Goal: Task Accomplishment & Management: Manage account settings

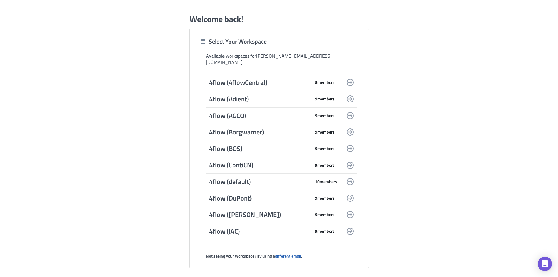
click at [250, 78] on span "4flow (4flowCentral)" at bounding box center [260, 82] width 102 height 8
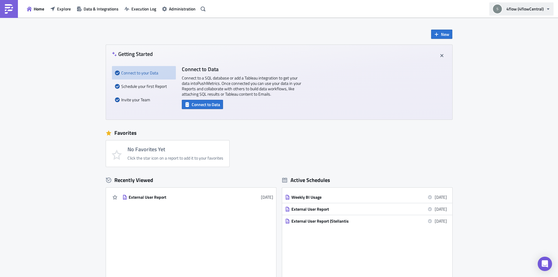
click at [513, 10] on span "4flow (4flowCentral)" at bounding box center [525, 9] width 37 height 6
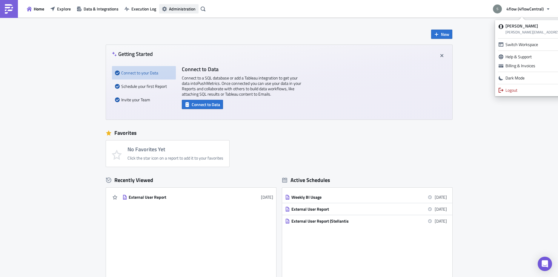
click at [181, 10] on span "Administration" at bounding box center [182, 9] width 27 height 6
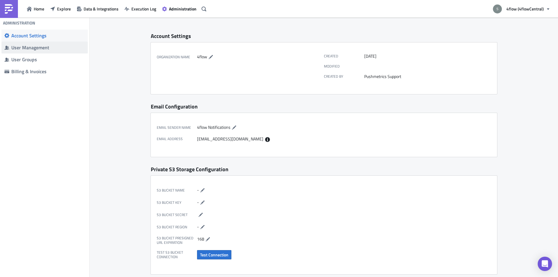
click at [38, 51] on span "User Management" at bounding box center [44, 48] width 86 height 12
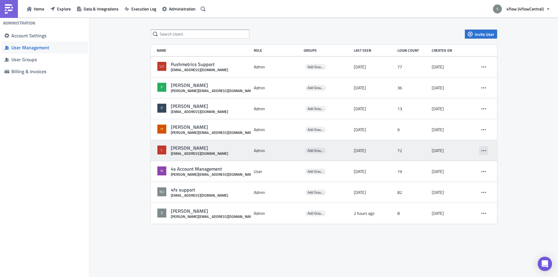
click at [483, 153] on button "button" at bounding box center [483, 150] width 9 height 9
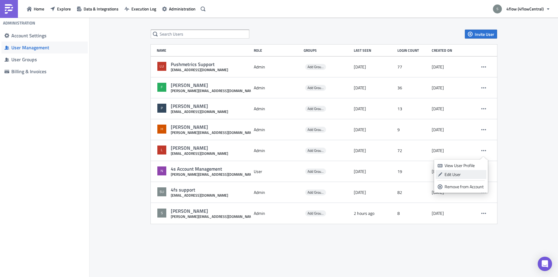
click at [468, 174] on div "Edit User" at bounding box center [465, 174] width 40 height 6
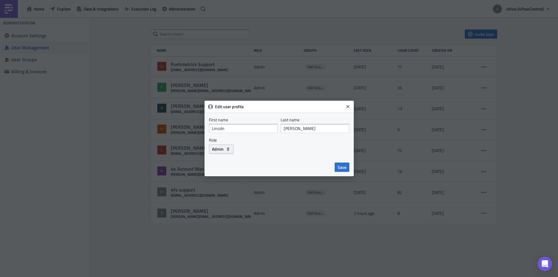
click at [223, 151] on span "Admin" at bounding box center [218, 149] width 12 height 6
click at [349, 110] on button "Close" at bounding box center [347, 106] width 9 height 9
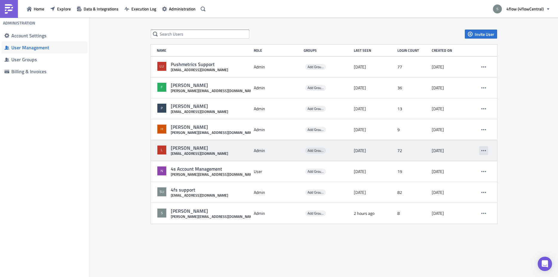
click at [484, 152] on icon "button" at bounding box center [483, 150] width 5 height 5
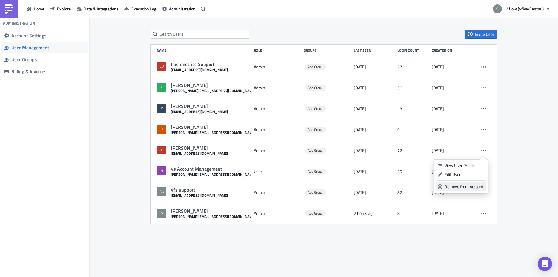
click at [453, 189] on div "Remove from Account" at bounding box center [465, 187] width 40 height 6
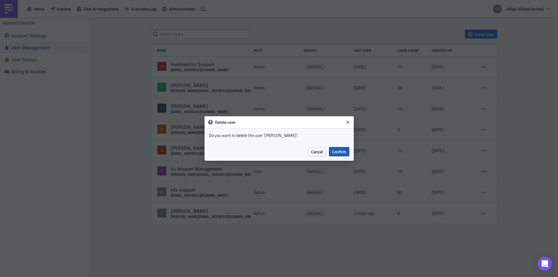
click at [345, 152] on span "Confirm" at bounding box center [339, 151] width 14 height 6
